Goal: Book appointment/travel/reservation

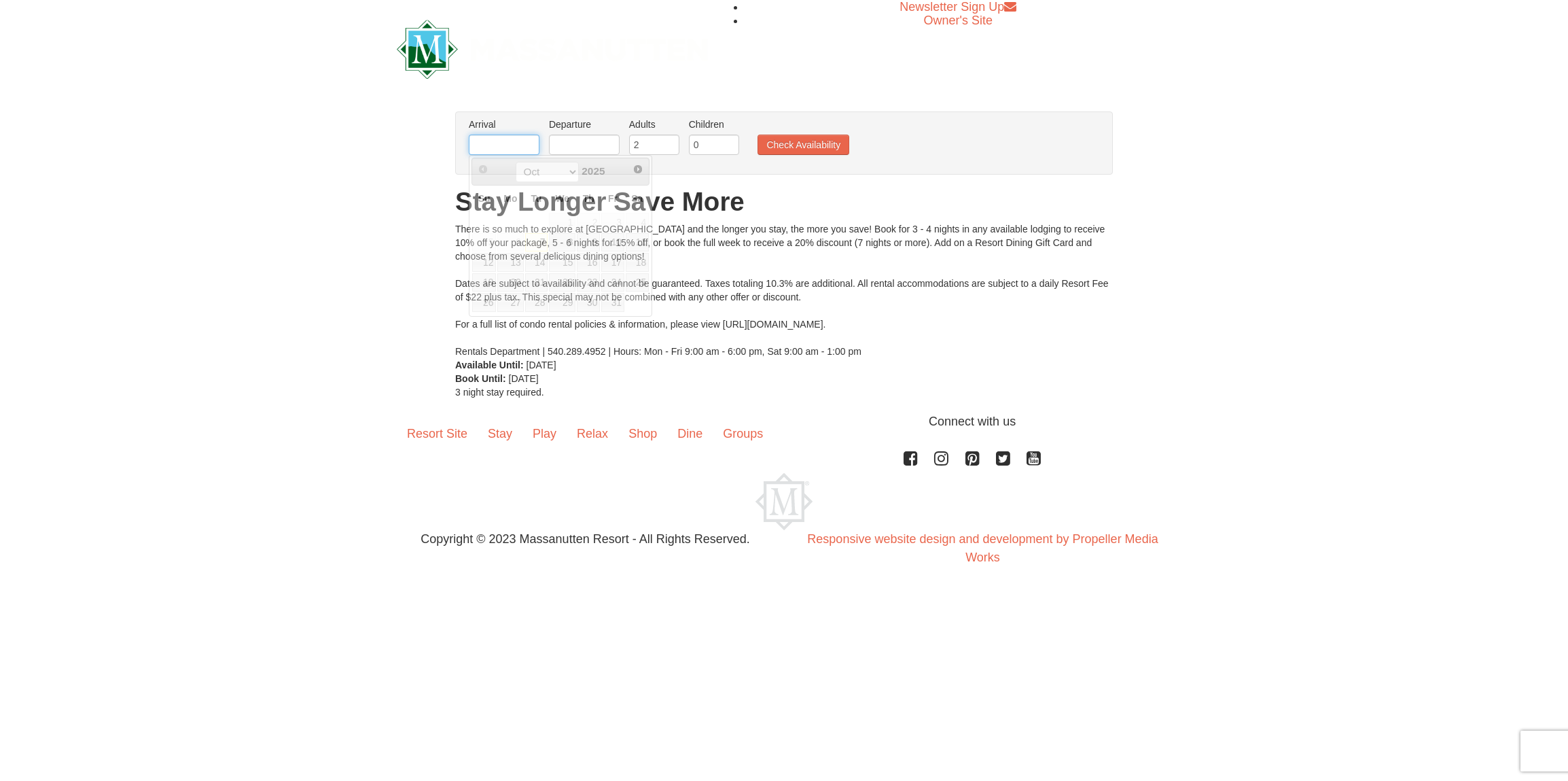
click at [486, 144] on input "text" at bounding box center [504, 144] width 70 height 20
click at [568, 174] on select "Oct Nov Dec" at bounding box center [547, 171] width 63 height 20
click at [634, 169] on span "Next" at bounding box center [638, 169] width 11 height 11
click at [633, 166] on span "Next" at bounding box center [638, 169] width 11 height 11
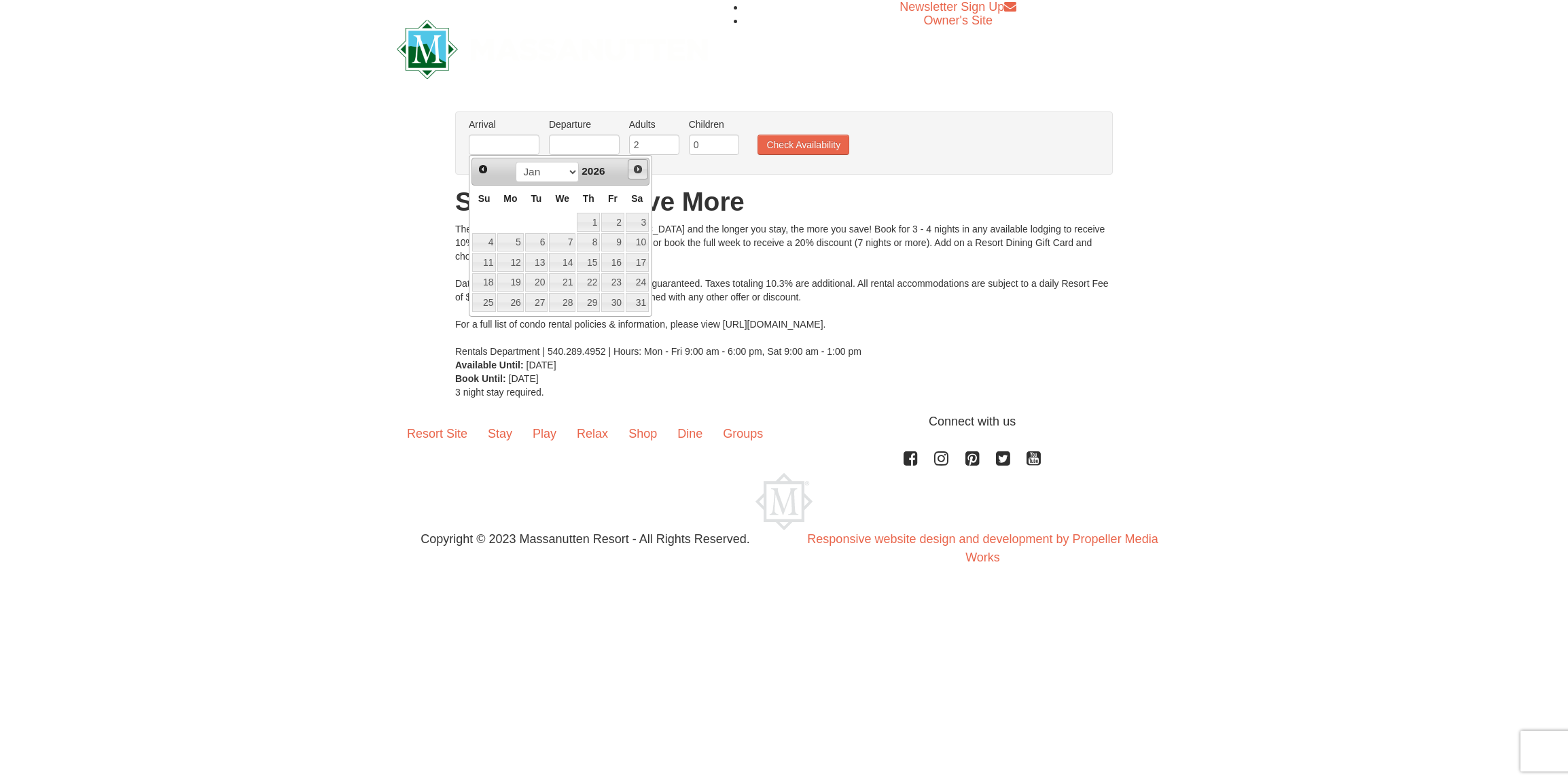
click at [633, 166] on span "Next" at bounding box center [638, 169] width 11 height 11
click at [482, 166] on span "Prev" at bounding box center [483, 169] width 11 height 11
click at [595, 266] on link "15" at bounding box center [588, 262] width 23 height 19
type input "[DATE]"
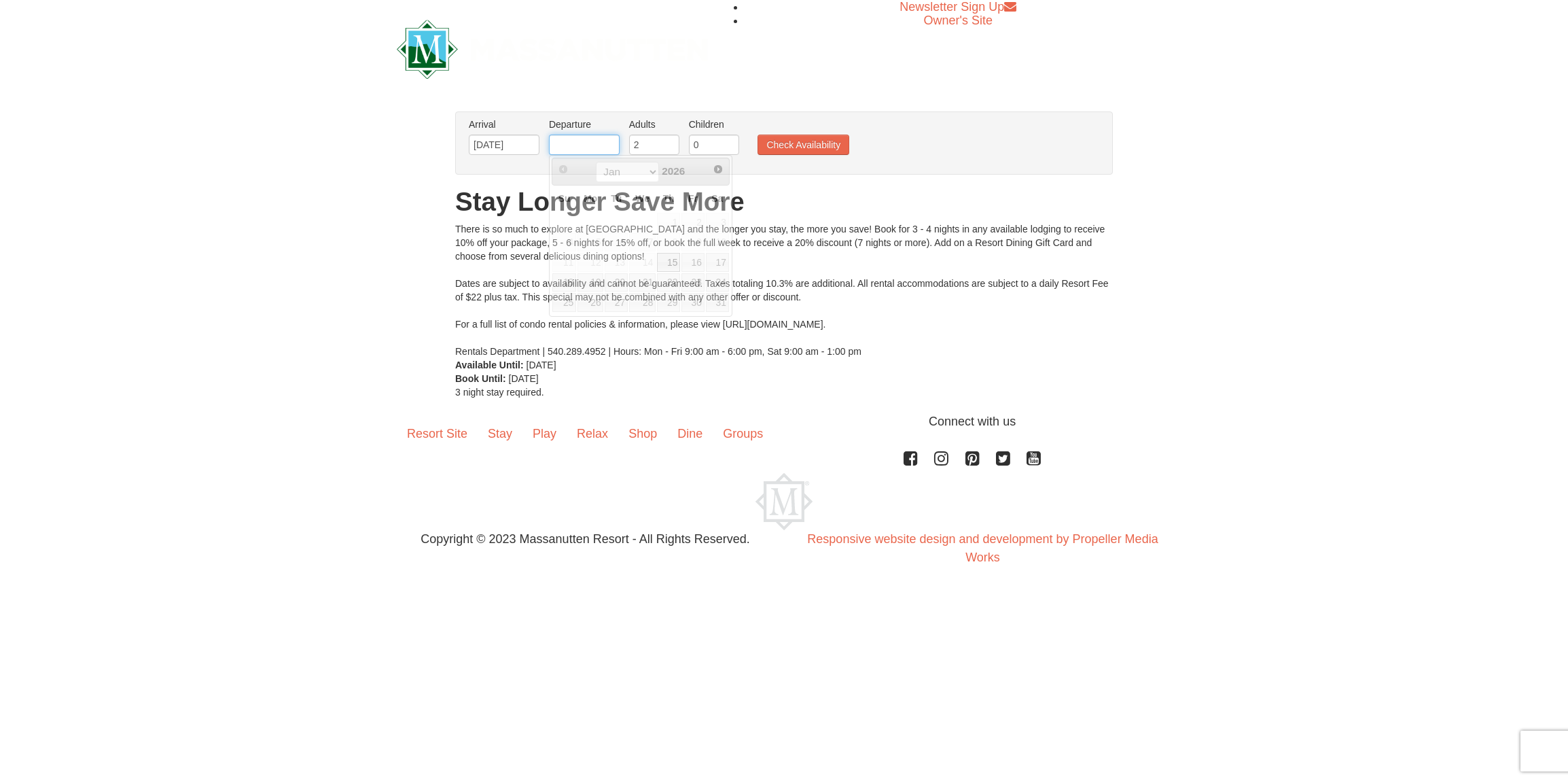
click at [591, 150] on input "text" at bounding box center [584, 144] width 70 height 20
click at [594, 279] on link "19" at bounding box center [590, 282] width 26 height 19
type input "[DATE]"
drag, startPoint x: 710, startPoint y: 145, endPoint x: 681, endPoint y: 146, distance: 29.0
click at [681, 146] on ul "Arrival Please format dates MM/DD/YYYY Please format dates MM/DD/YYYY 01/15/202…" at bounding box center [776, 139] width 623 height 44
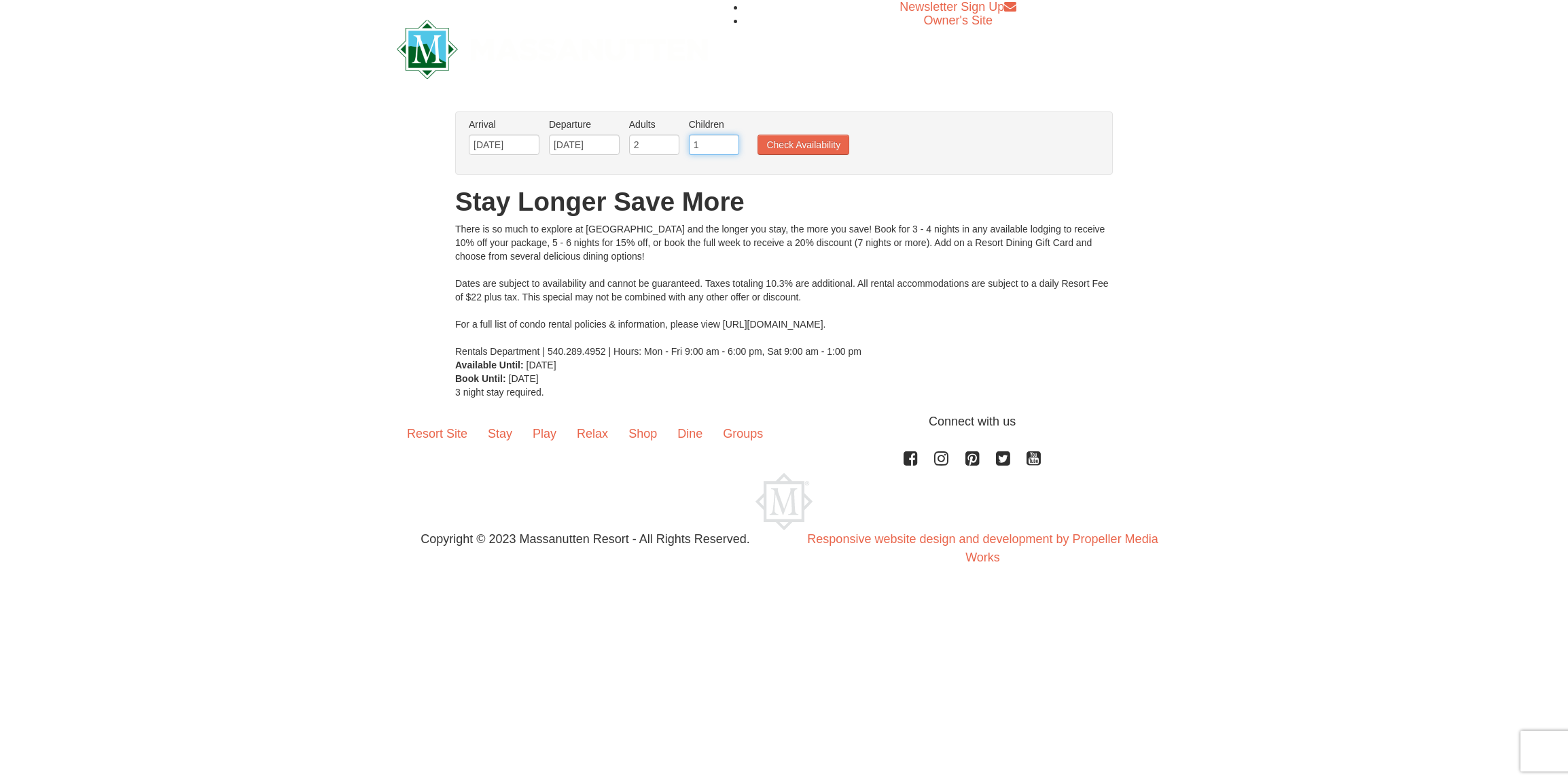
type input "1"
click at [923, 189] on h1 "Stay Longer Save More" at bounding box center [784, 202] width 657 height 27
click at [775, 143] on button "Check Availability" at bounding box center [803, 144] width 92 height 20
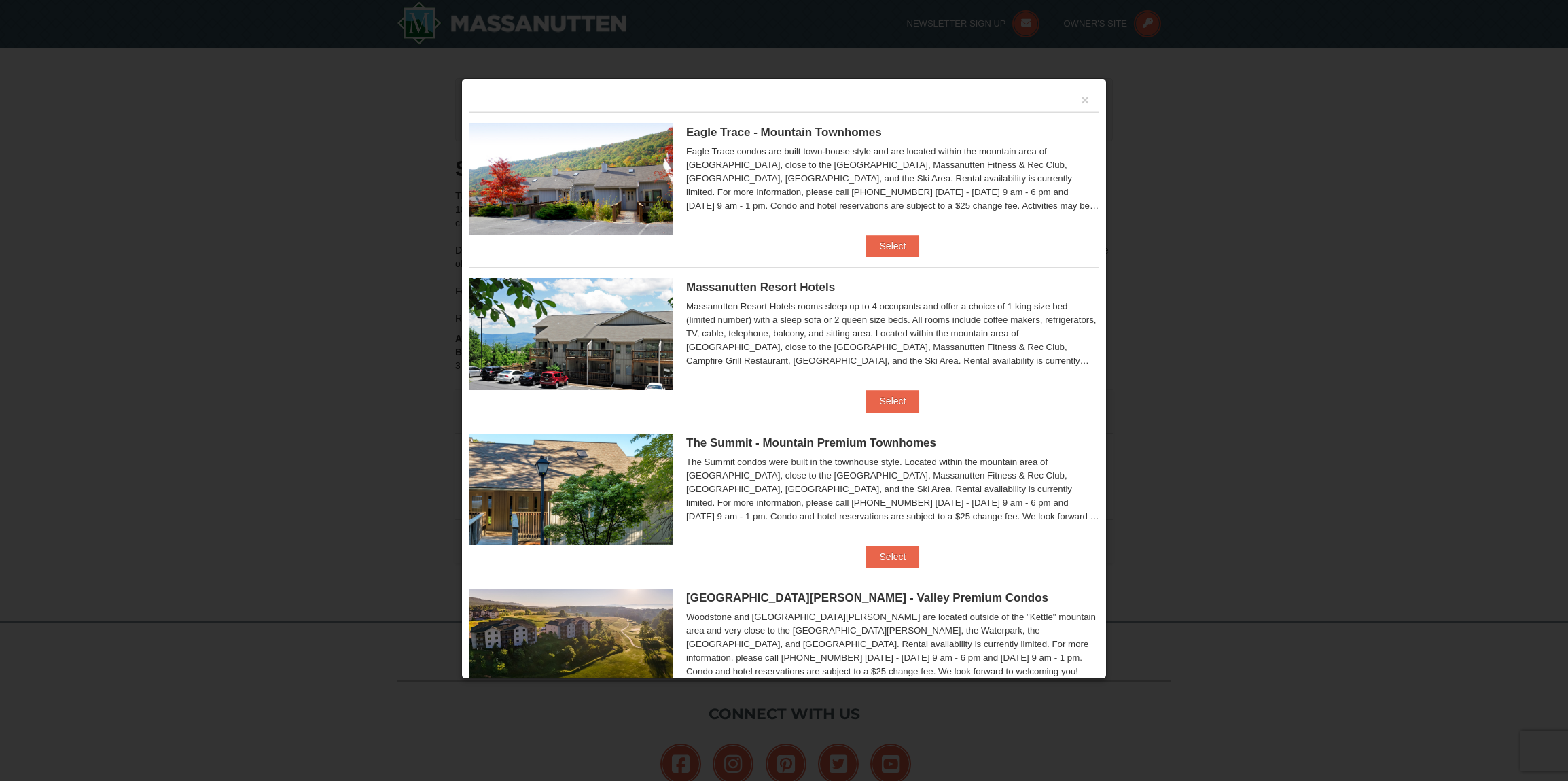
drag, startPoint x: 115, startPoint y: 94, endPoint x: 85, endPoint y: 108, distance: 33.1
click at [88, 110] on div at bounding box center [784, 390] width 1568 height 781
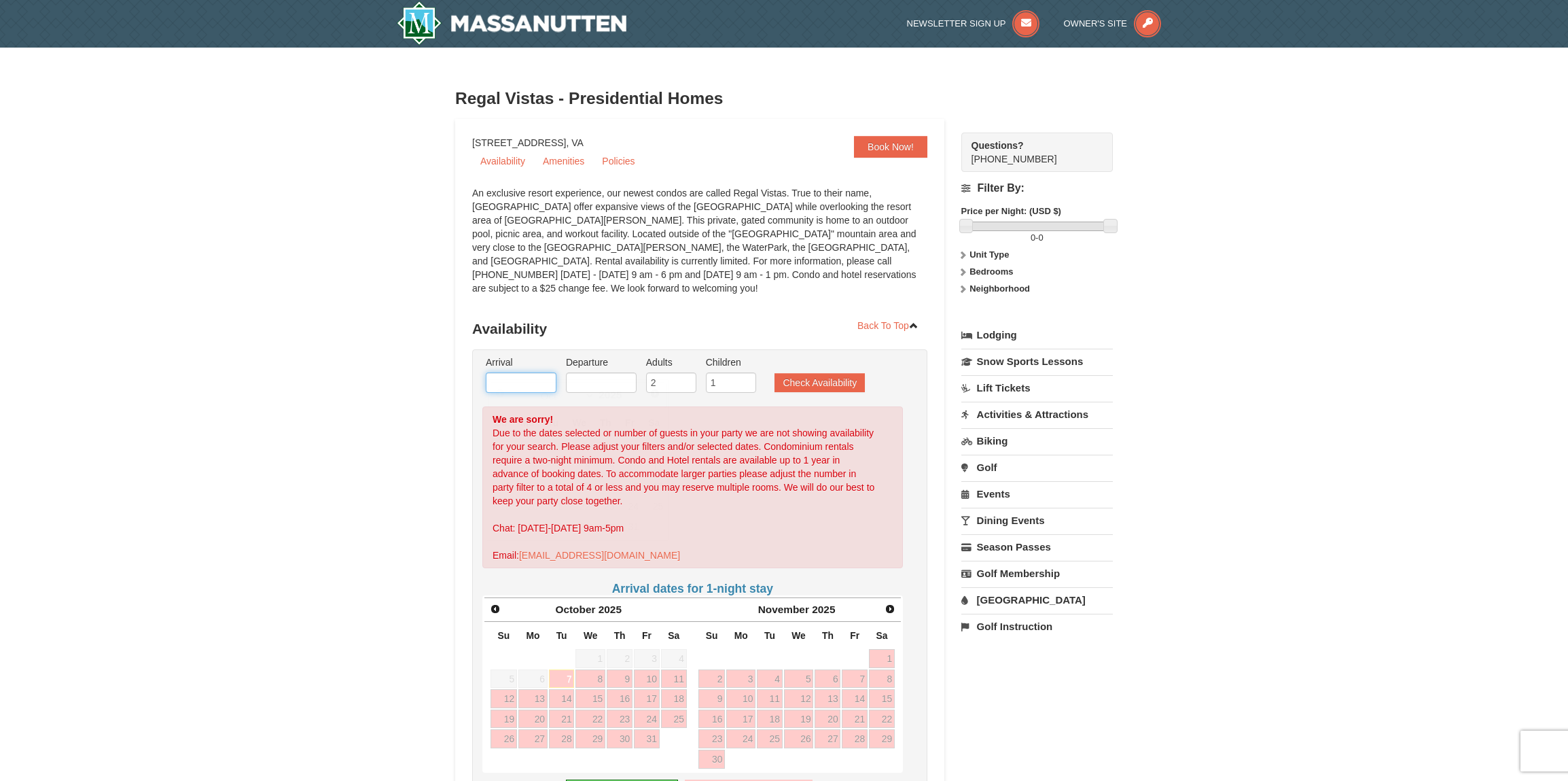
click at [526, 373] on input "text" at bounding box center [521, 382] width 70 height 20
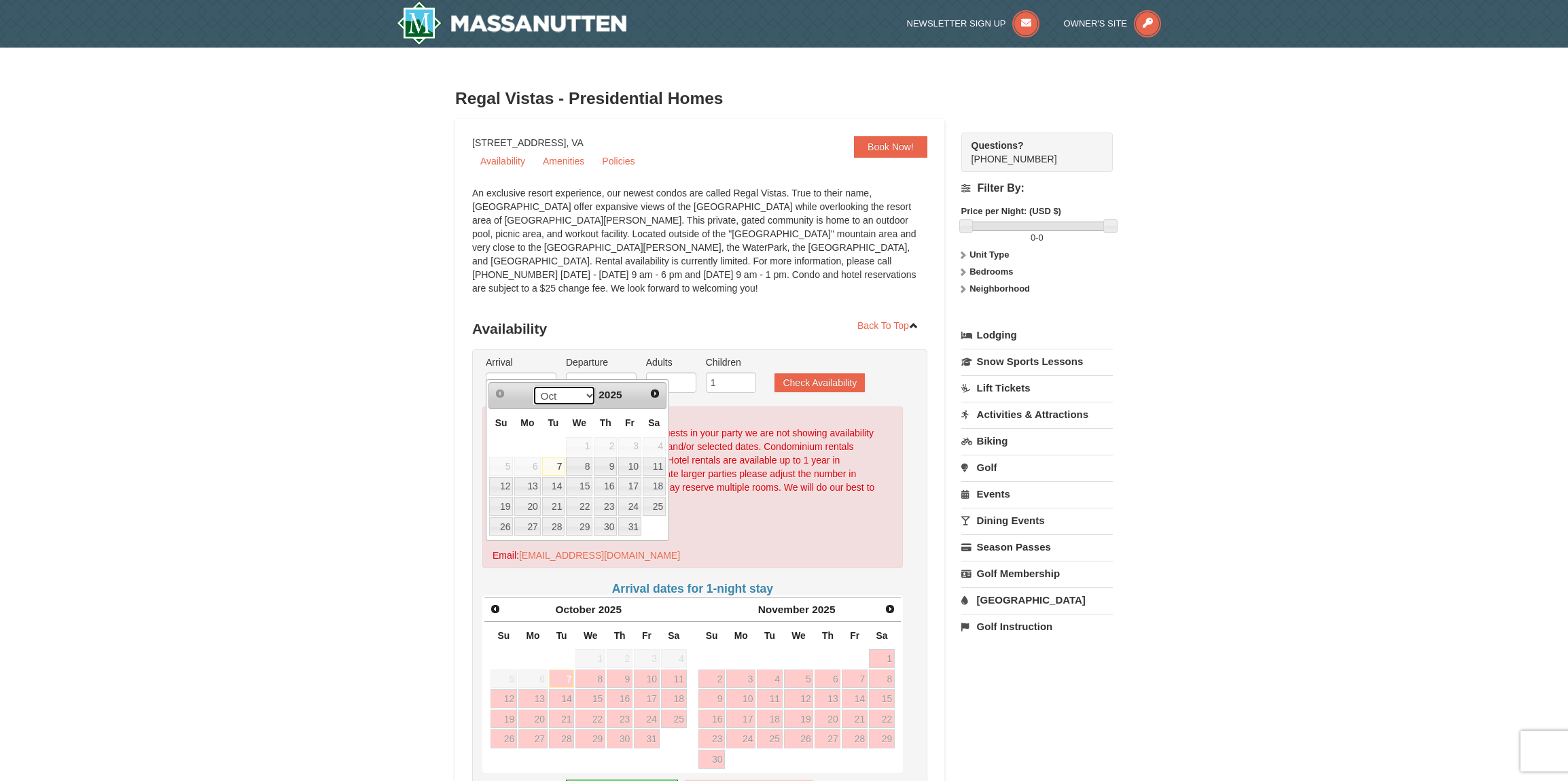
click at [588, 397] on select "Oct Nov Dec" at bounding box center [564, 395] width 63 height 20
click at [656, 392] on span "Next" at bounding box center [655, 393] width 11 height 11
click at [615, 485] on link "15" at bounding box center [605, 486] width 23 height 19
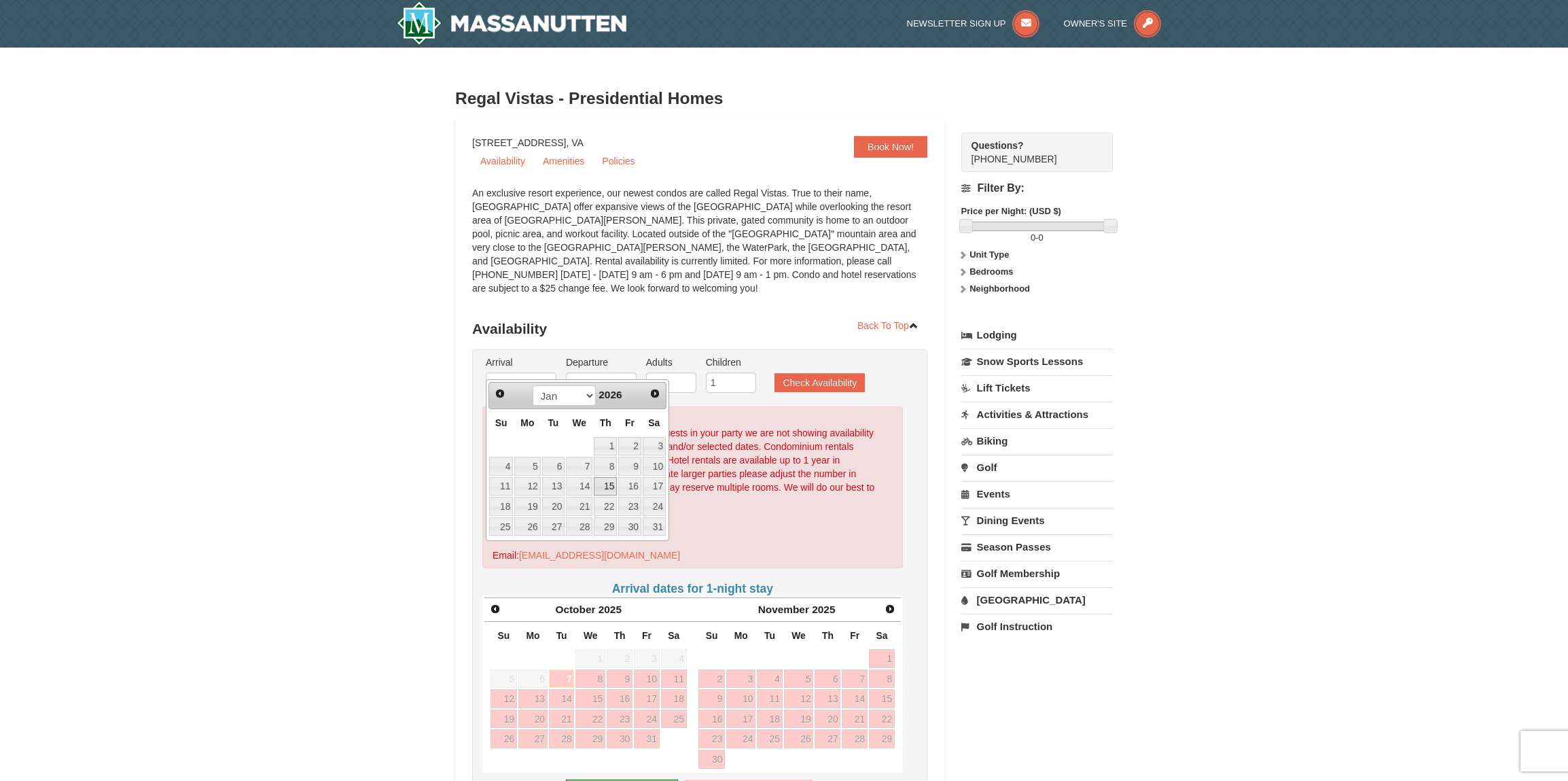
type input "[DATE]"
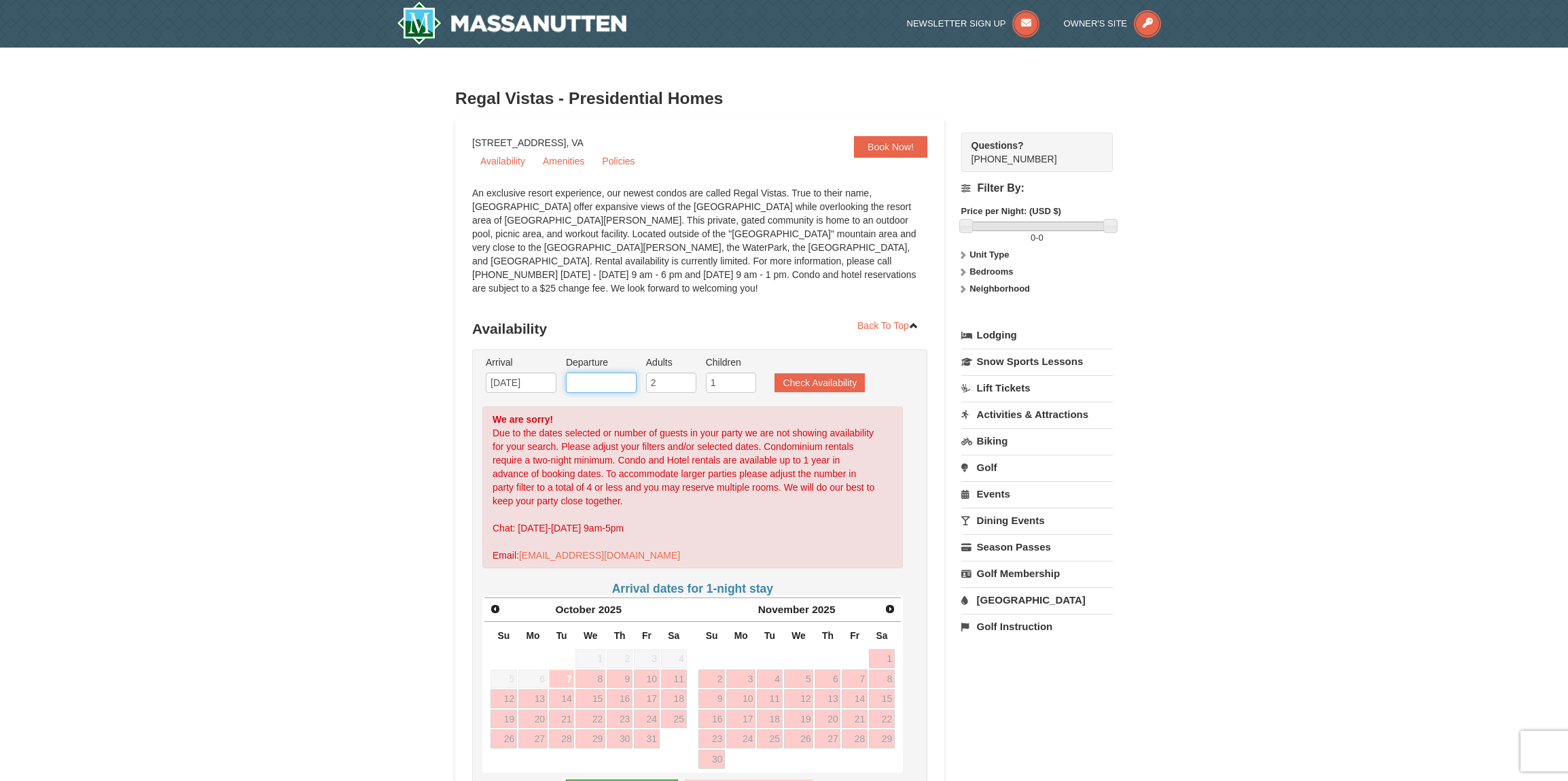
click at [602, 373] on input "text" at bounding box center [601, 382] width 70 height 20
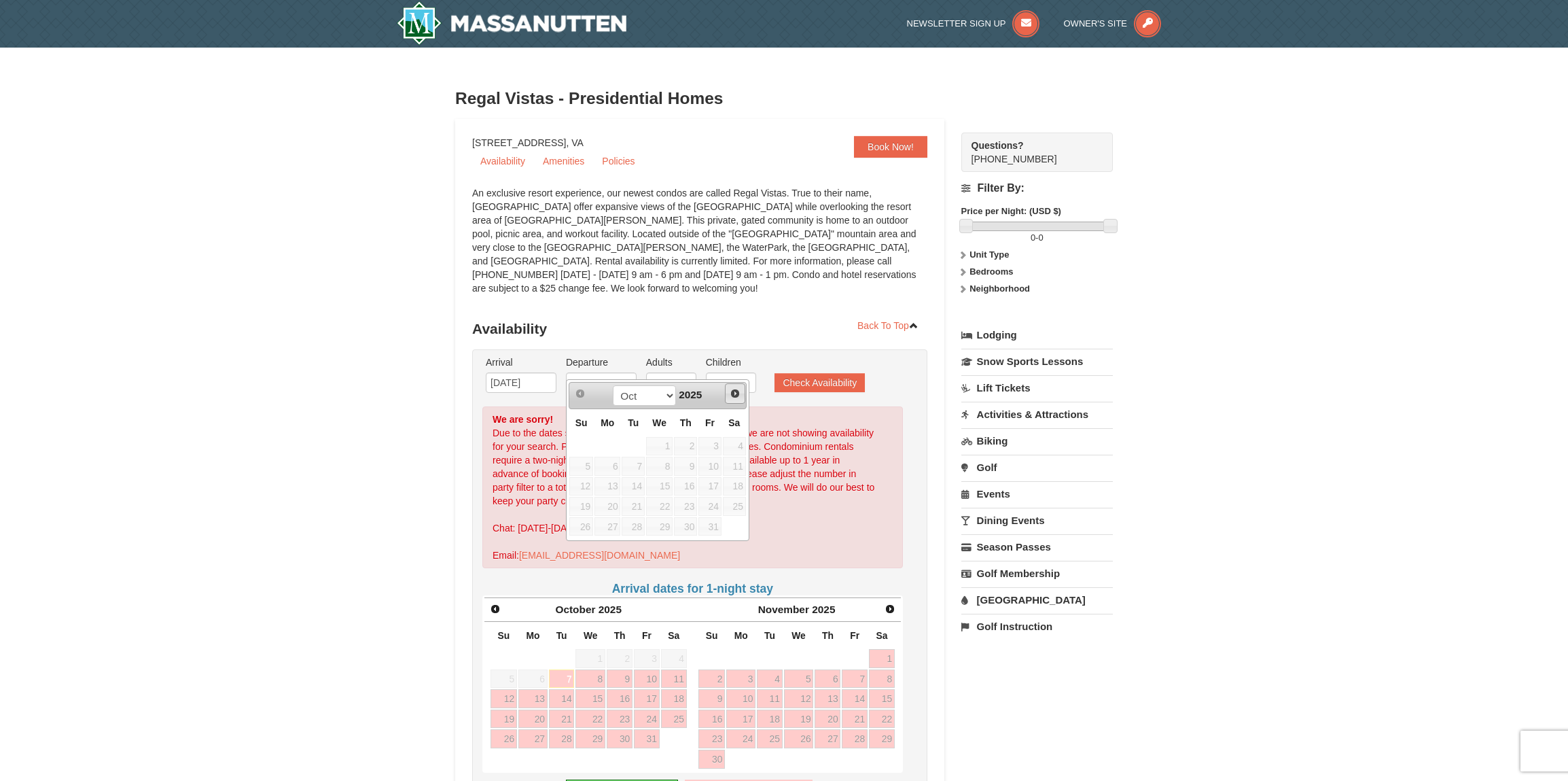
click at [731, 392] on span "Next" at bounding box center [735, 393] width 11 height 11
click at [582, 393] on span "Prev" at bounding box center [580, 393] width 11 height 11
click at [613, 505] on link "19" at bounding box center [607, 506] width 26 height 19
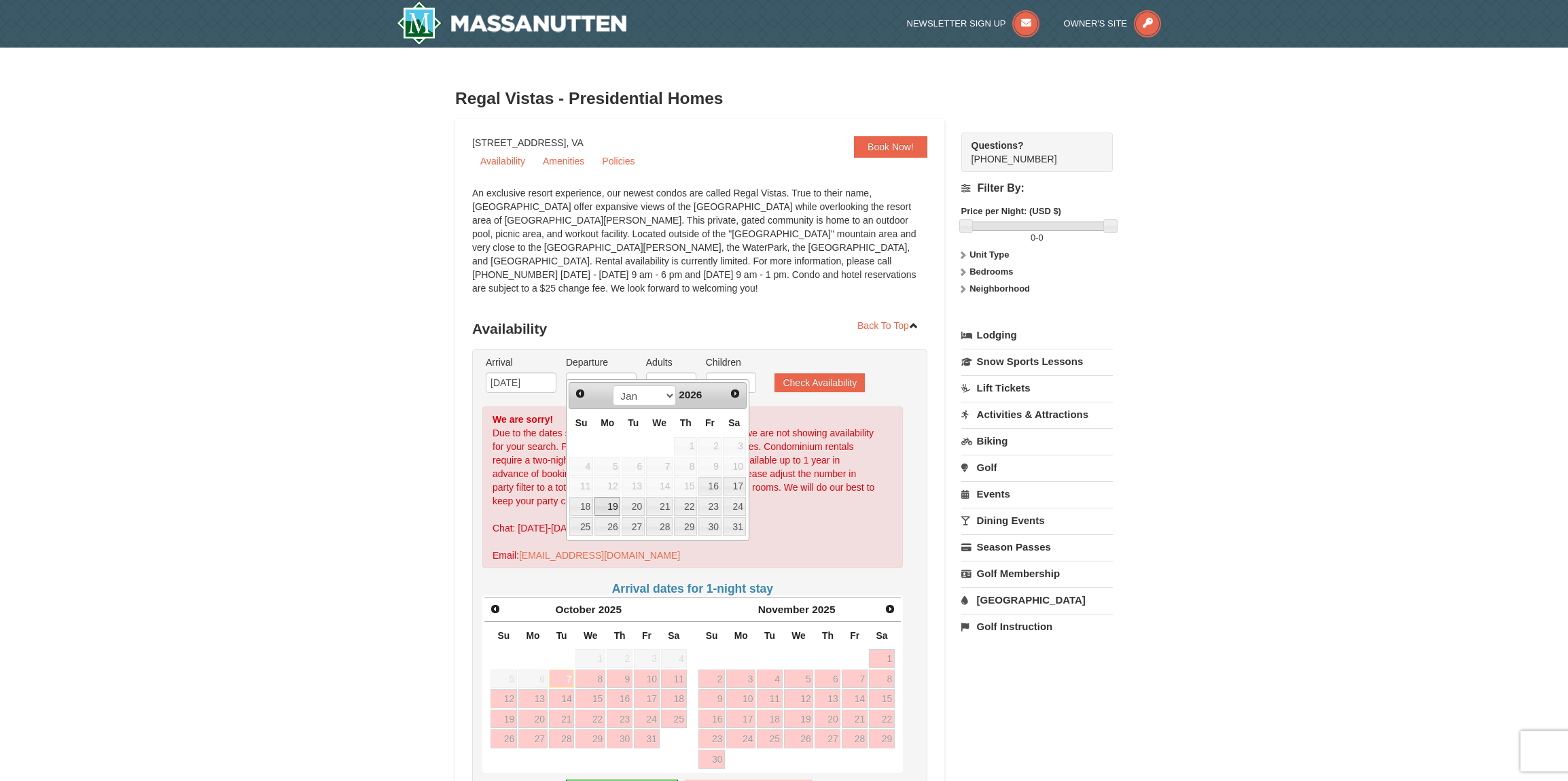
type input "[DATE]"
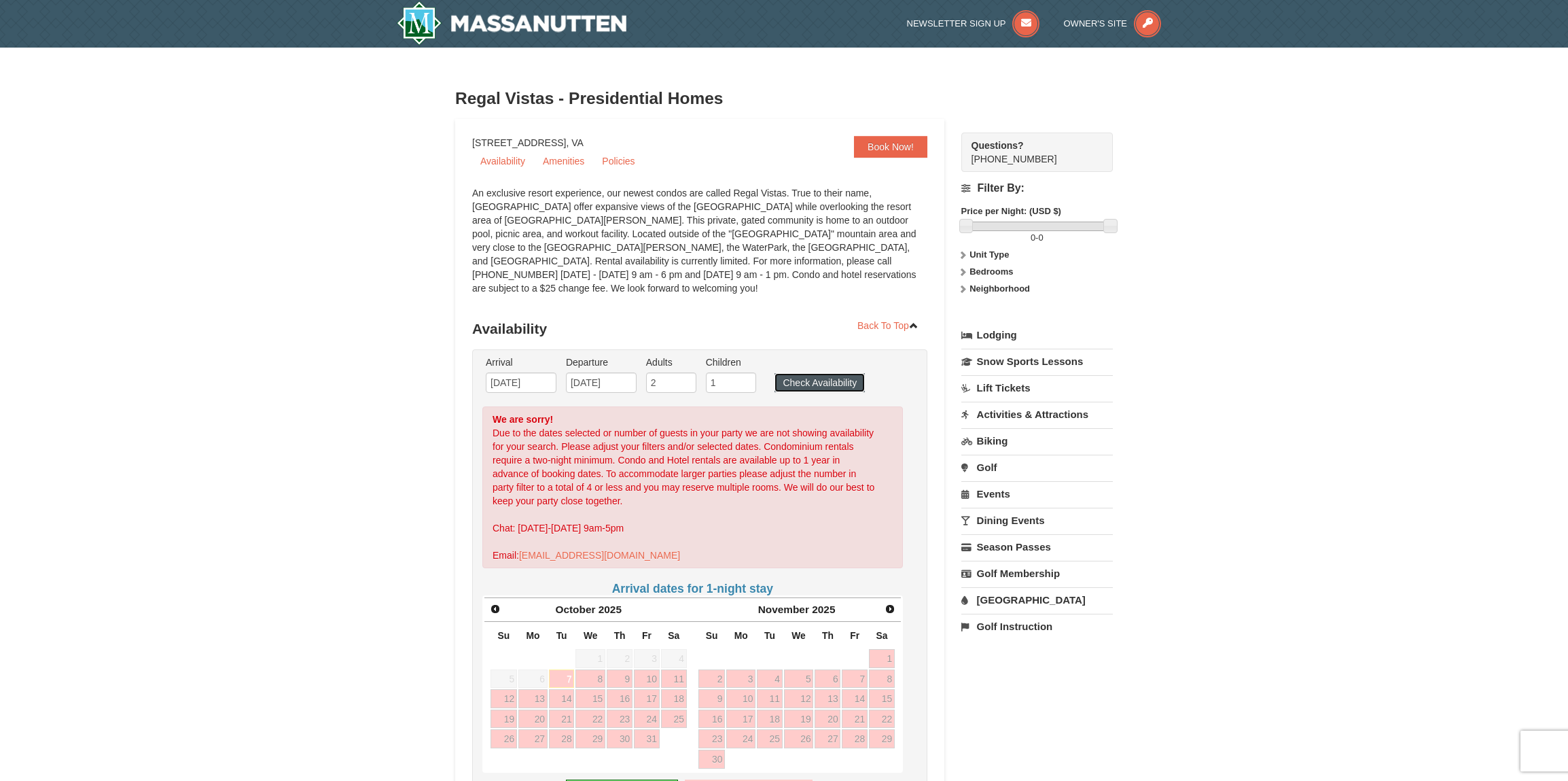
click at [820, 373] on button "Check Availability" at bounding box center [820, 382] width 90 height 19
